Goal: Use online tool/utility: Utilize a website feature to perform a specific function

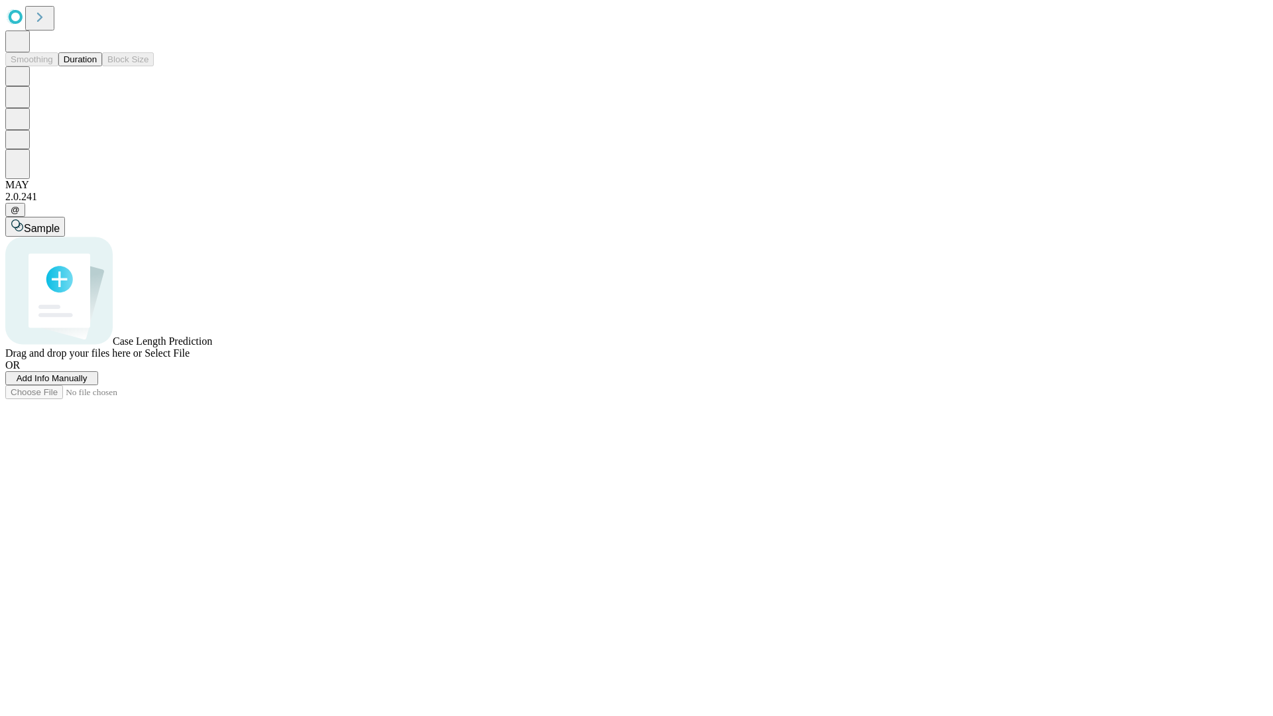
click at [97, 66] on button "Duration" at bounding box center [80, 59] width 44 height 14
click at [88, 383] on span "Add Info Manually" at bounding box center [52, 378] width 71 height 10
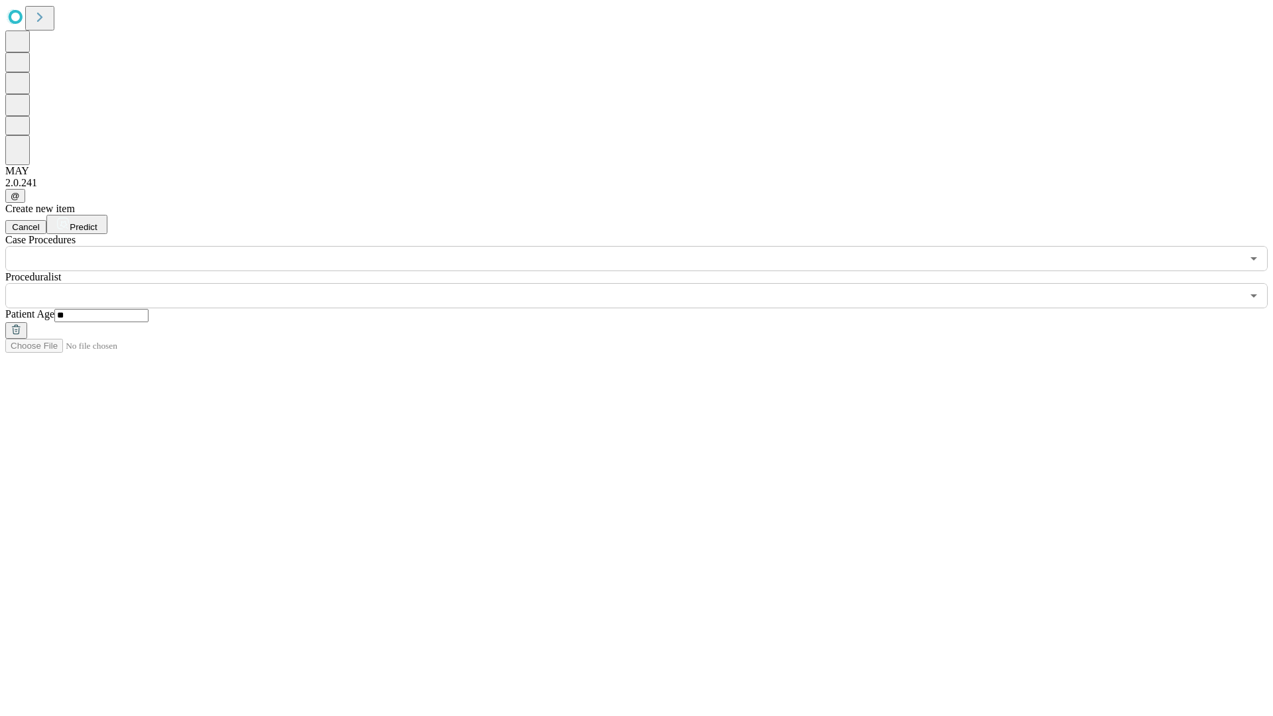
type input "**"
click at [646, 283] on input "text" at bounding box center [623, 295] width 1237 height 25
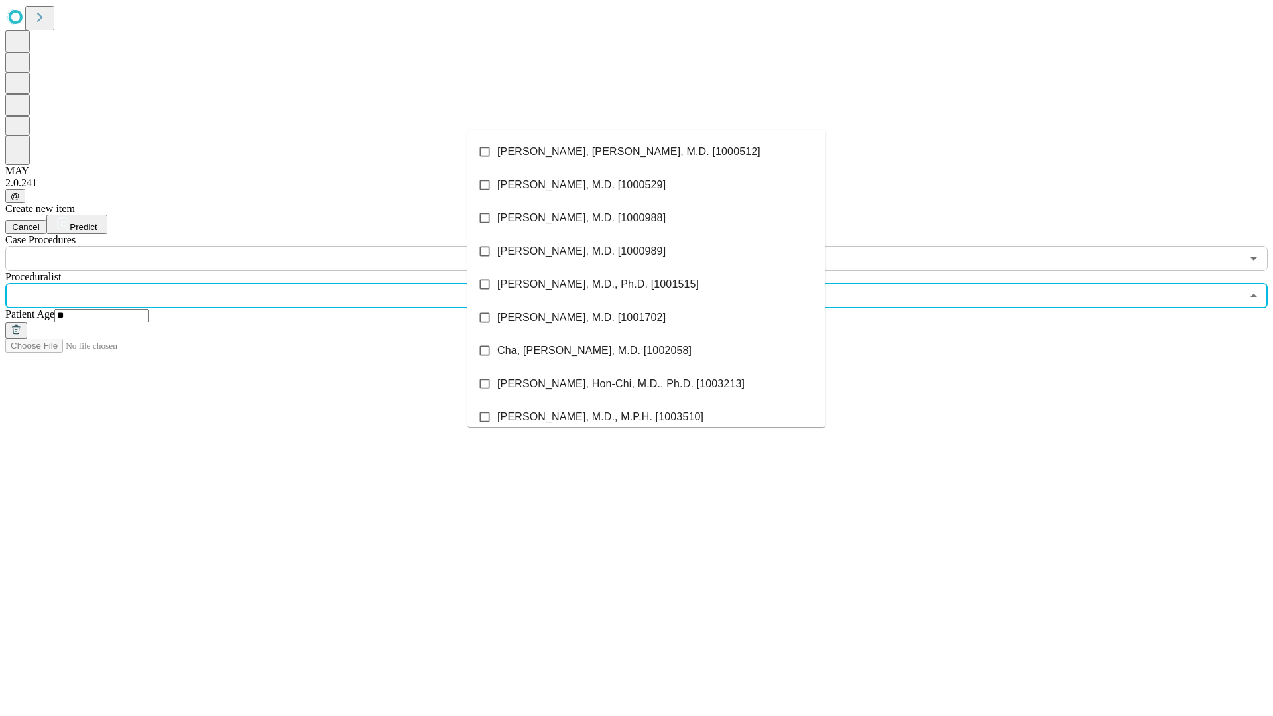
click at [647, 152] on li "[PERSON_NAME], [PERSON_NAME], M.D. [1000512]" at bounding box center [646, 151] width 358 height 33
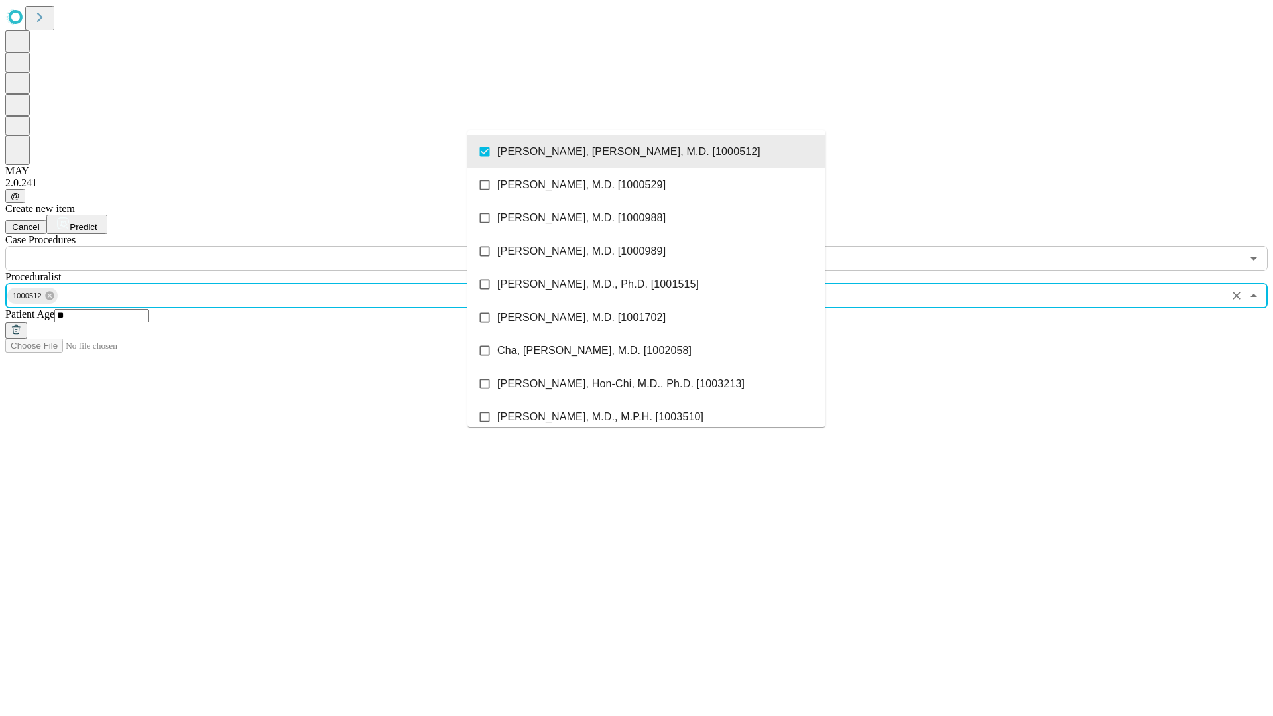
click at [278, 246] on input "text" at bounding box center [623, 258] width 1237 height 25
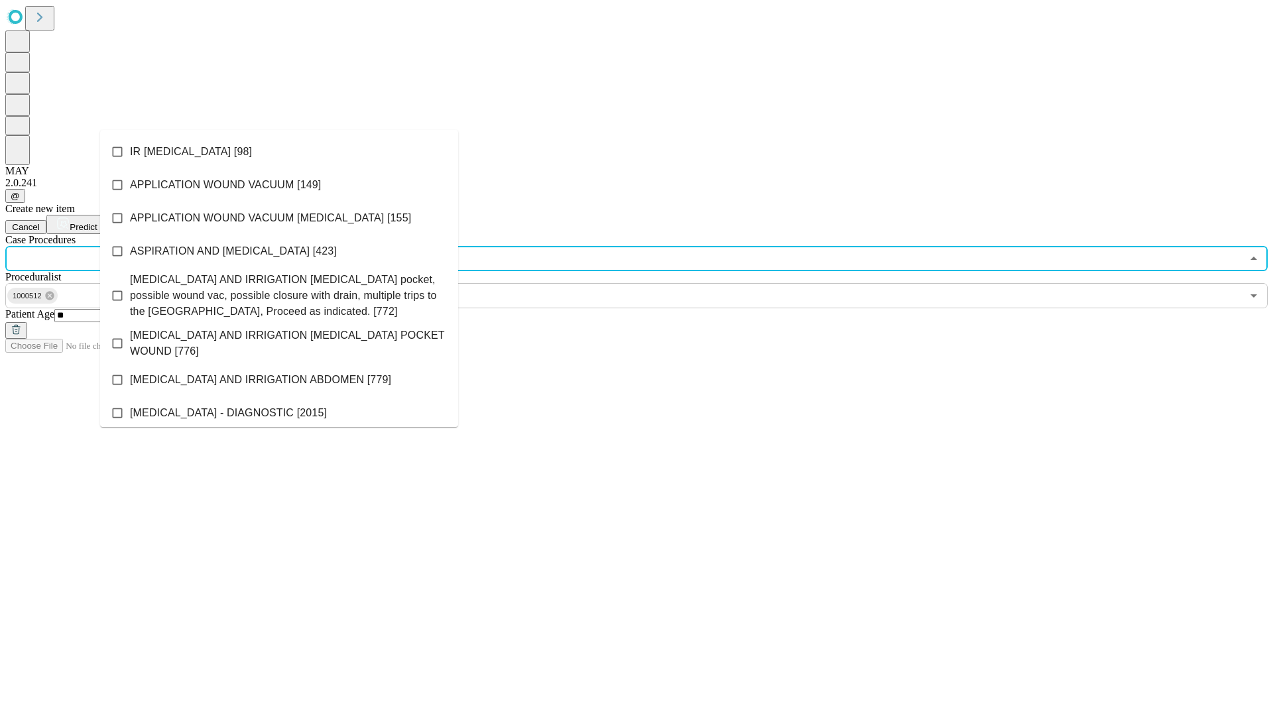
click at [279, 152] on li "IR [MEDICAL_DATA] [98]" at bounding box center [279, 151] width 358 height 33
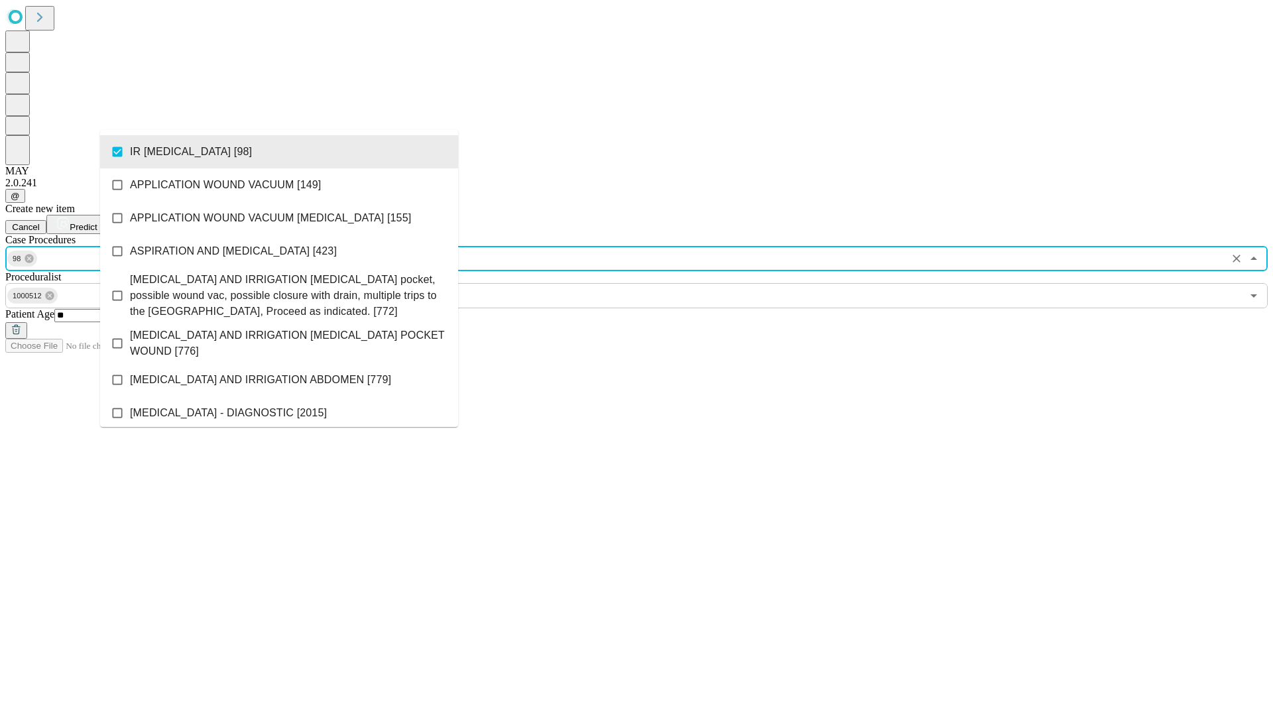
click at [97, 222] on span "Predict" at bounding box center [83, 227] width 27 height 10
